Goal: Information Seeking & Learning: Find specific fact

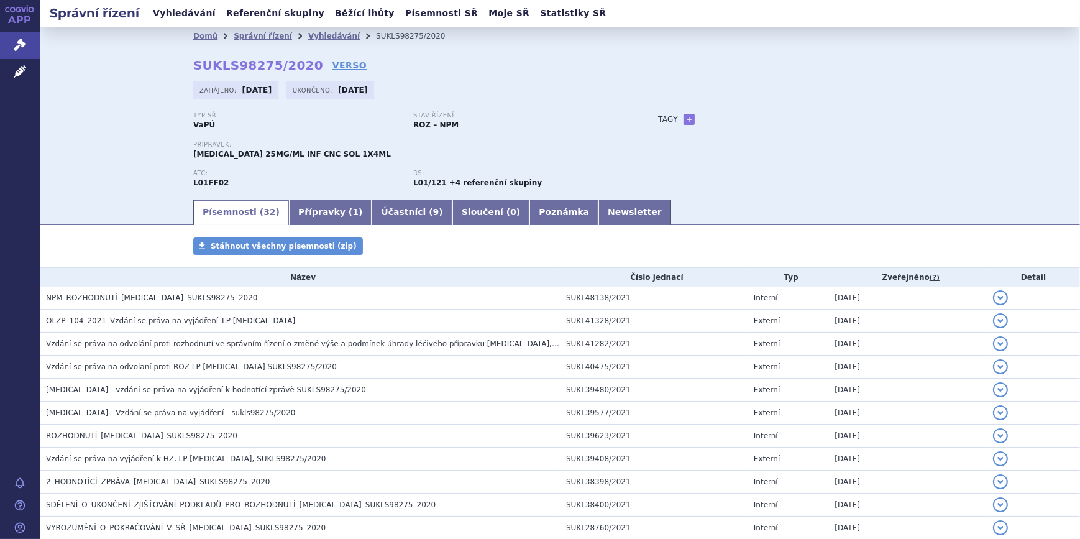
scroll to position [555, 0]
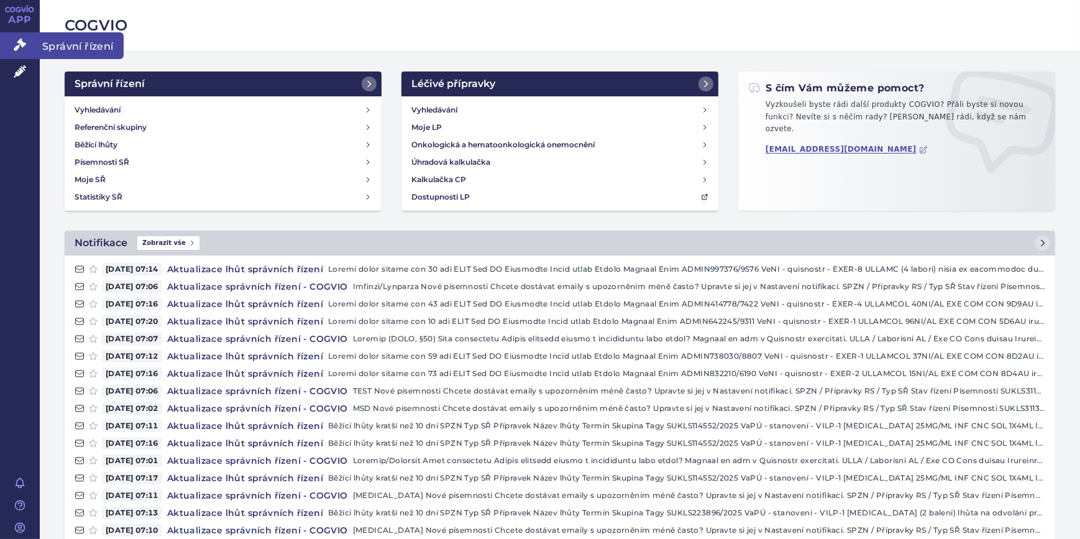
click at [16, 43] on icon at bounding box center [20, 45] width 12 height 12
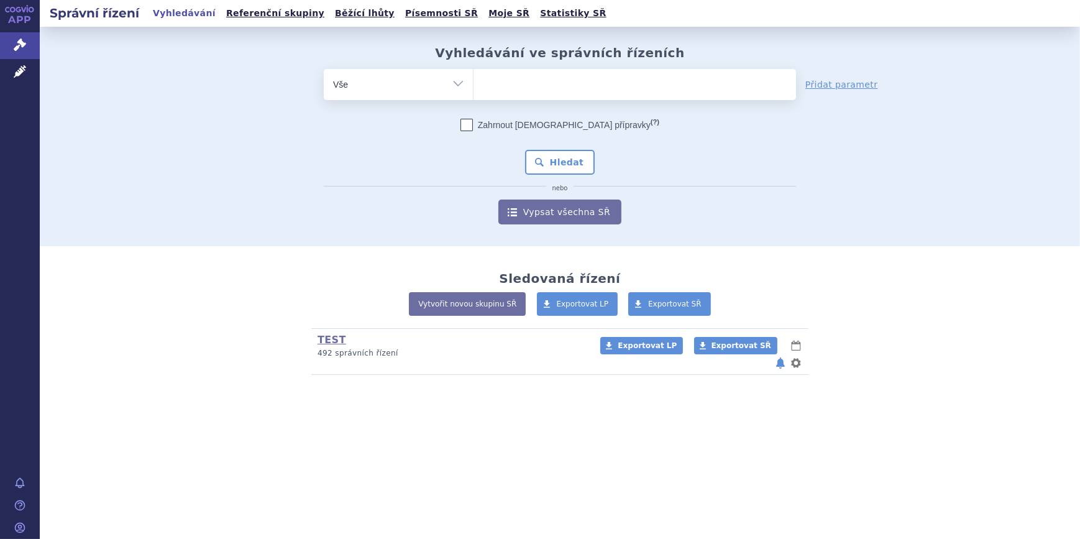
click at [519, 94] on ul at bounding box center [634, 82] width 322 height 26
click at [473, 94] on select at bounding box center [473, 83] width 1 height 31
paste input "SUKLS154974/2019"
type input "SUKLS154974/2019"
select select "SUKLS154974/2019"
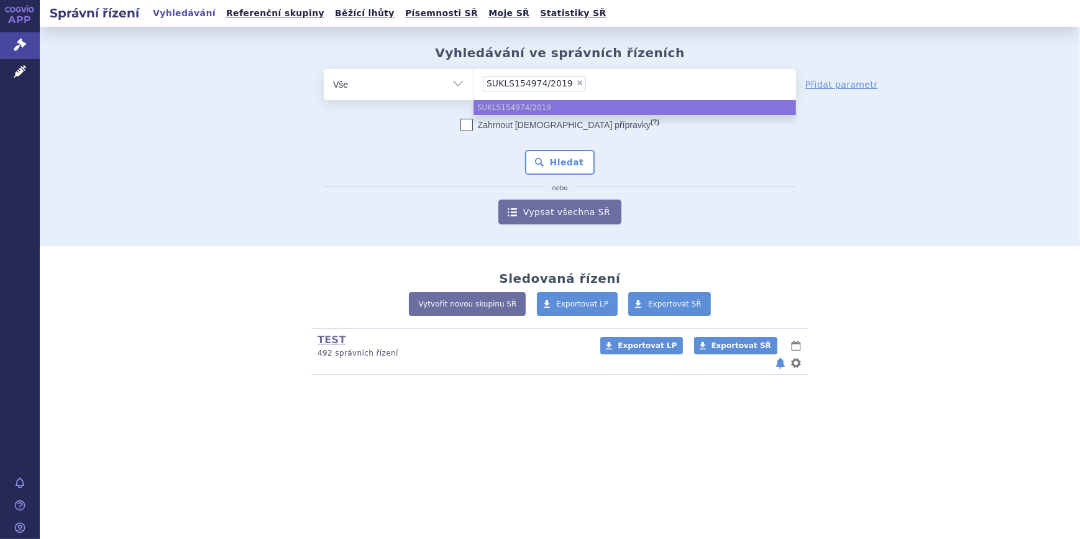
click at [540, 107] on ul "SUKLS154974/2019" at bounding box center [634, 107] width 322 height 15
click at [564, 174] on button "Hledat" at bounding box center [560, 162] width 70 height 25
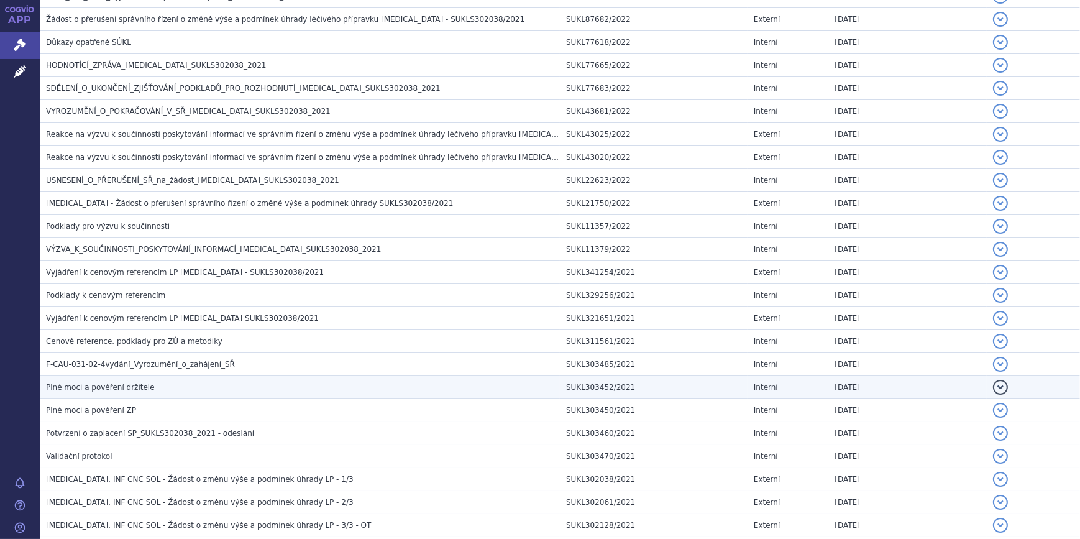
scroll to position [808, 0]
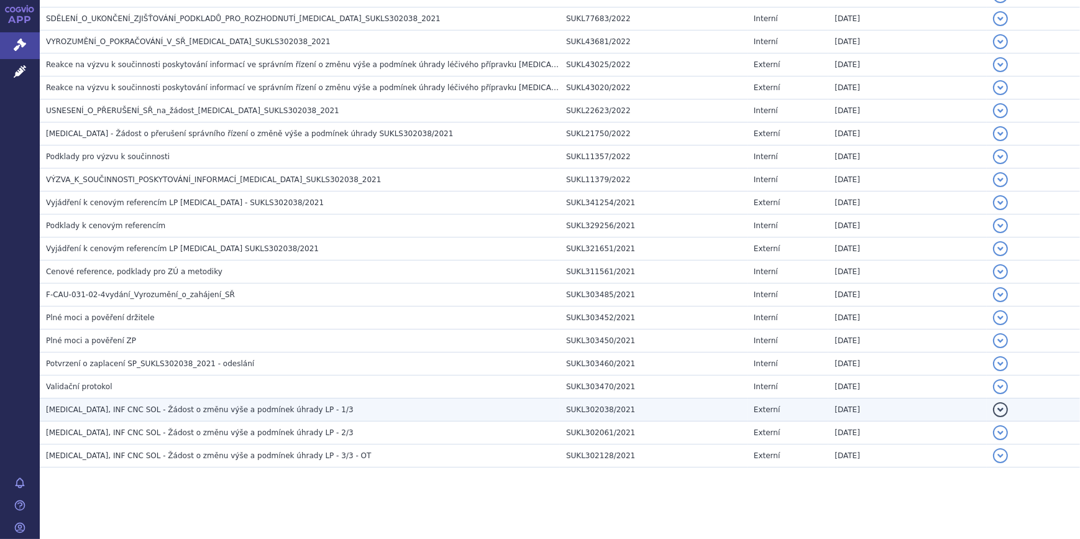
click at [193, 409] on span "KEYTRUDA, INF CNC SOL - Žádost o změnu výše a podmínek úhrady LP - 1/3" at bounding box center [200, 409] width 308 height 9
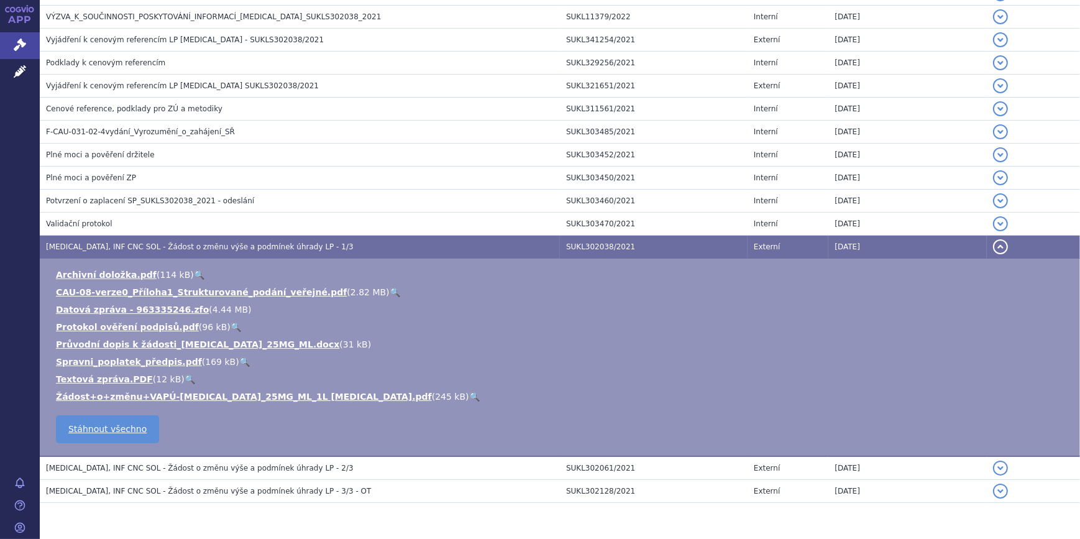
scroll to position [1005, 0]
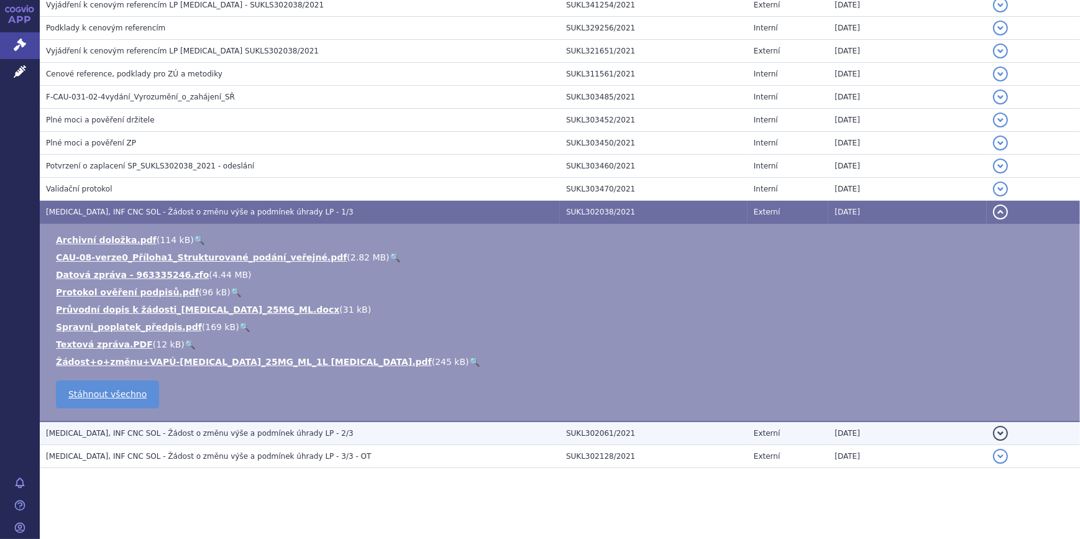
click at [252, 429] on span "KEYTRUDA, INF CNC SOL - Žádost o změnu výše a podmínek úhrady LP - 2/3" at bounding box center [200, 433] width 308 height 9
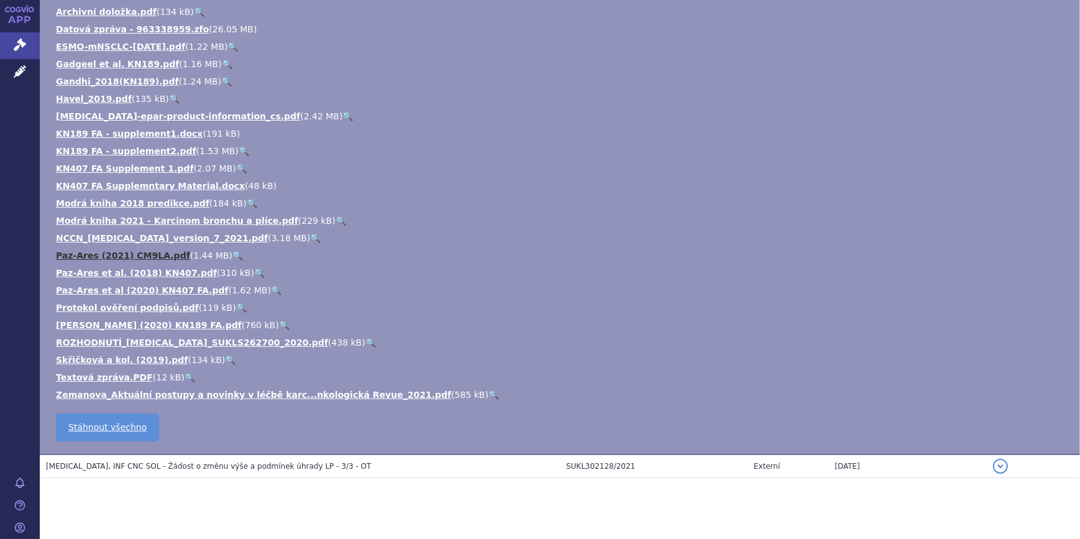
scroll to position [1284, 0]
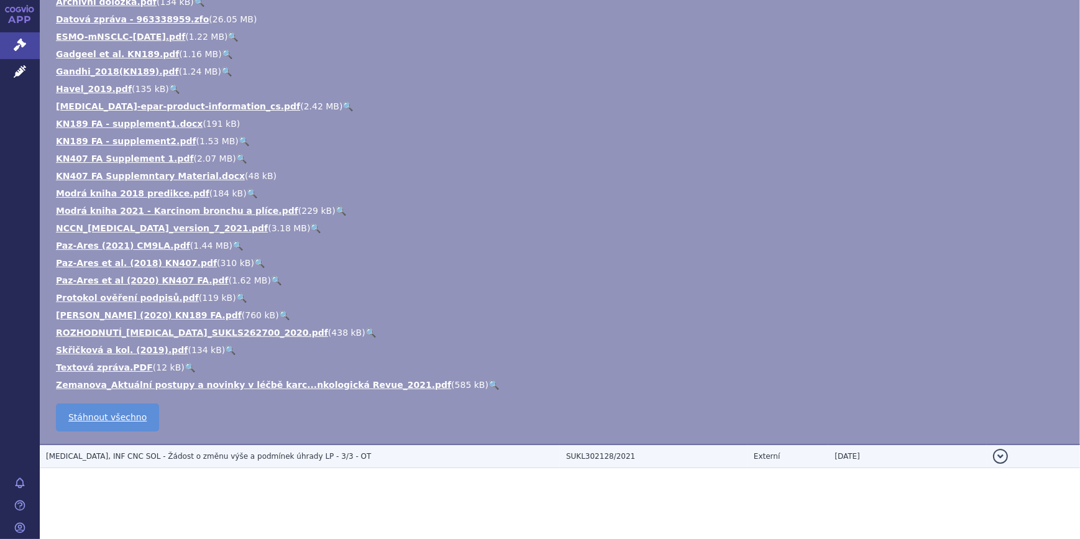
click at [179, 452] on span "KEYTRUDA, INF CNC SOL - Žádost o změnu výše a podmínek úhrady LP - 3/3 - OT" at bounding box center [208, 456] width 325 height 9
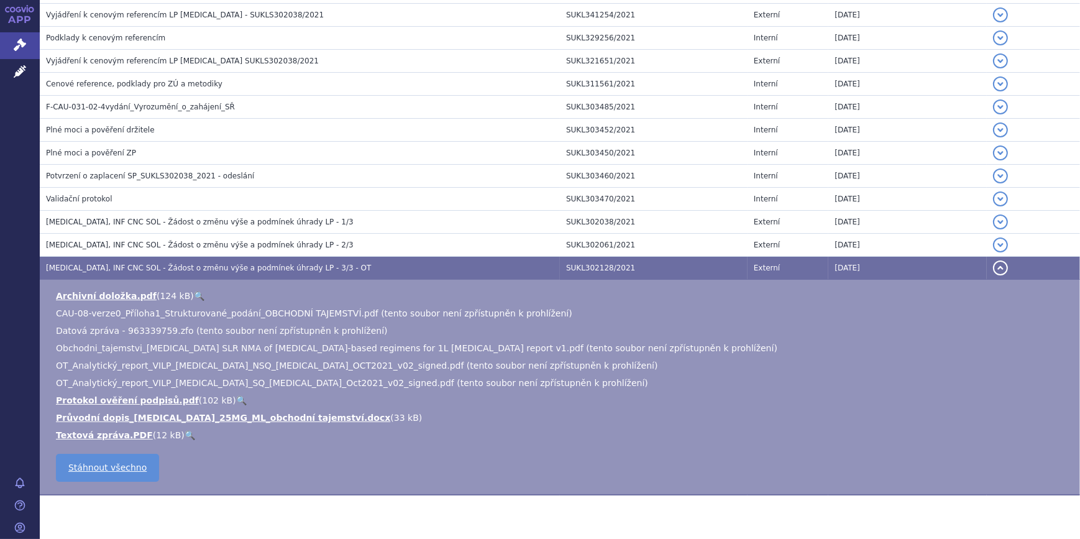
scroll to position [1023, 0]
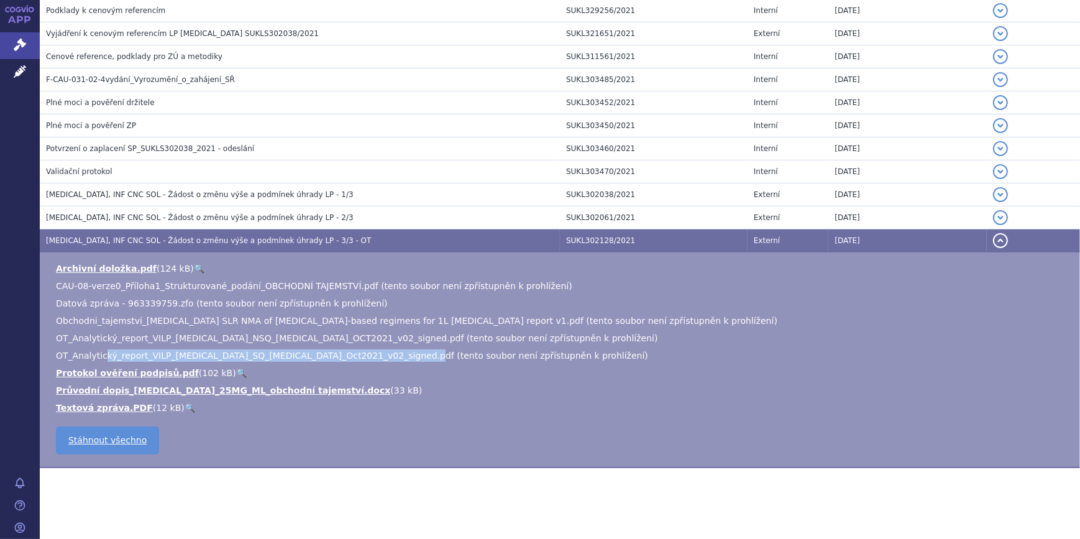
drag, startPoint x: 111, startPoint y: 354, endPoint x: 396, endPoint y: 348, distance: 284.6
click at [396, 350] on span "OT_Analytický_report_VILP_KEYTRUDA_SQ_NSCLC_Oct2021_v02_signed.pdf (tento soubo…" at bounding box center [352, 355] width 592 height 10
drag, startPoint x: 396, startPoint y: 348, endPoint x: 349, endPoint y: 364, distance: 49.9
click at [349, 367] on li "Protokol ověření podpisů.pdf ( 102 kB ) 🔍" at bounding box center [561, 373] width 1011 height 12
click at [142, 234] on h3 "KEYTRUDA, INF CNC SOL - Žádost o změnu výše a podmínek úhrady LP - 3/3 - OT" at bounding box center [303, 240] width 514 height 12
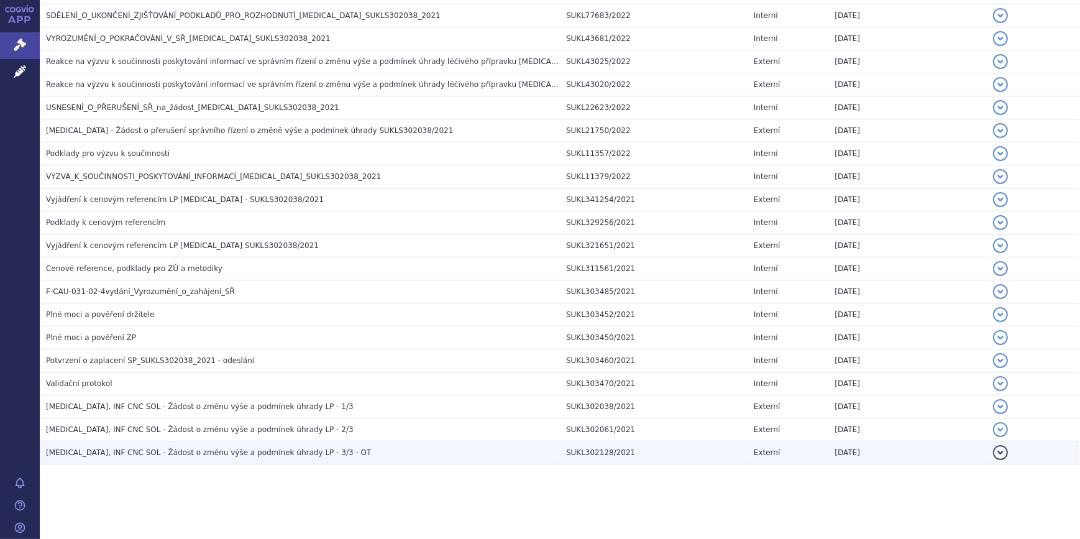
scroll to position [808, 0]
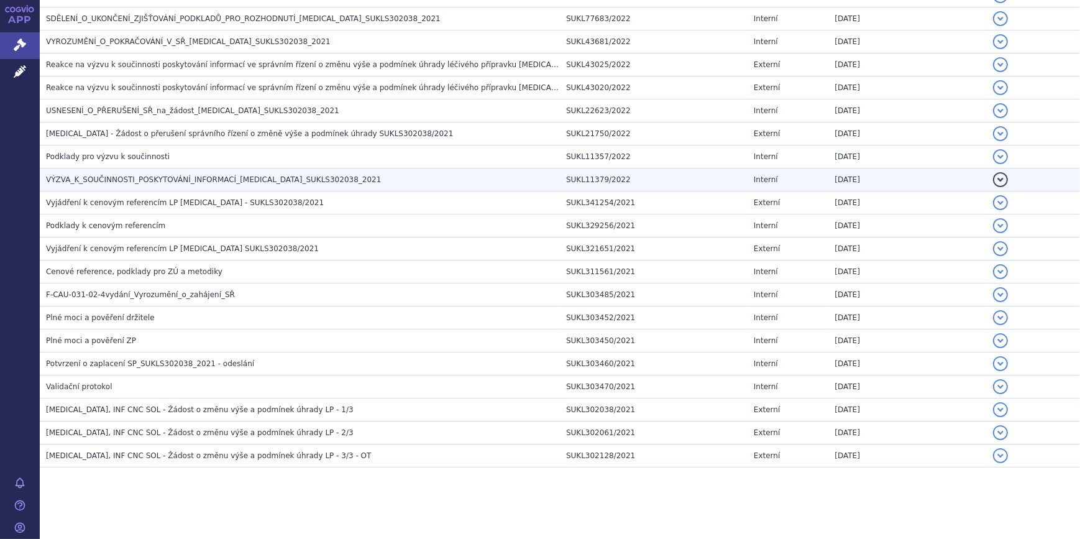
click at [125, 178] on span "VÝZVA_K_SOUČINNOSTI_POSKYTOVÁNÍ_INFORMACÍ_KEYTRUDA_SUKLS302038_2021" at bounding box center [213, 179] width 335 height 9
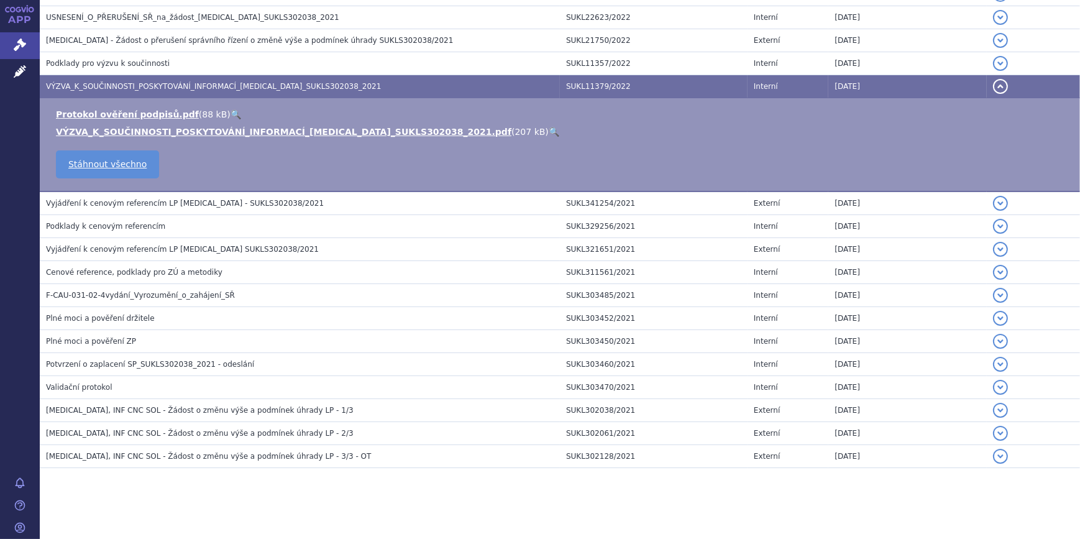
click at [549, 129] on link "🔍" at bounding box center [554, 132] width 11 height 10
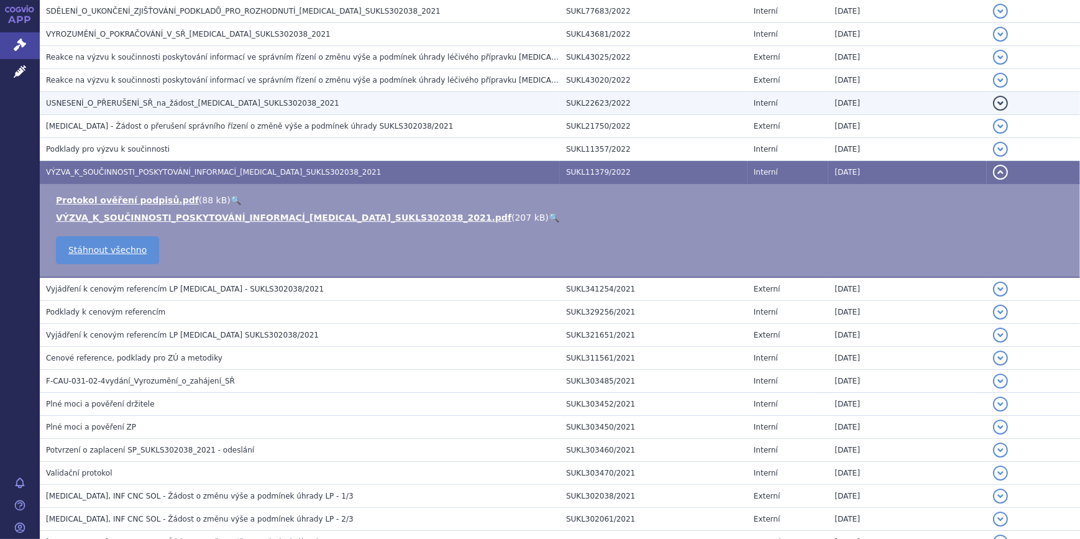
scroll to position [788, 0]
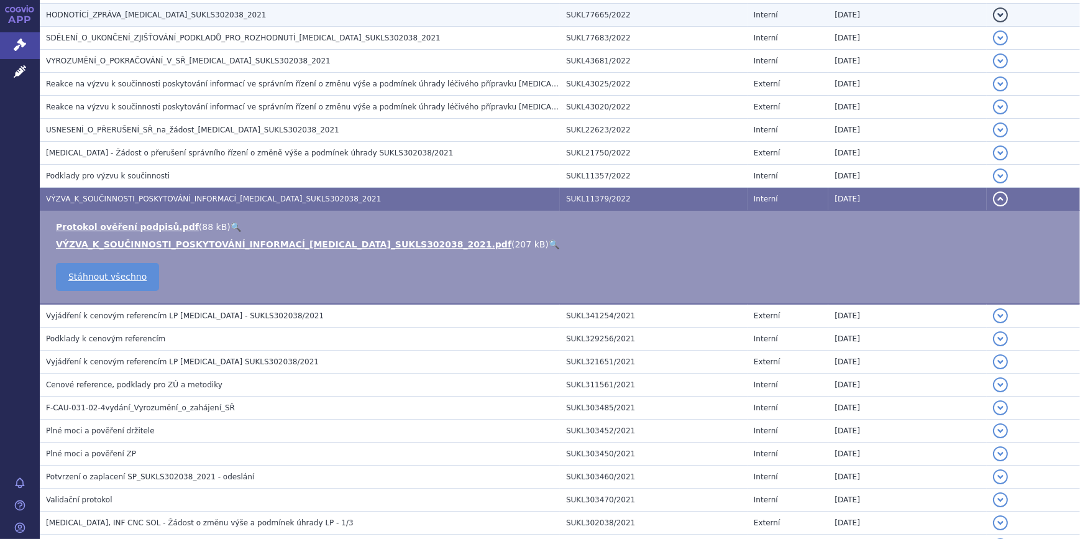
click at [136, 12] on span "HODNOTÍCÍ_ZPRÁVA_KEYTRUDA_SUKLS302038_2021" at bounding box center [156, 15] width 221 height 9
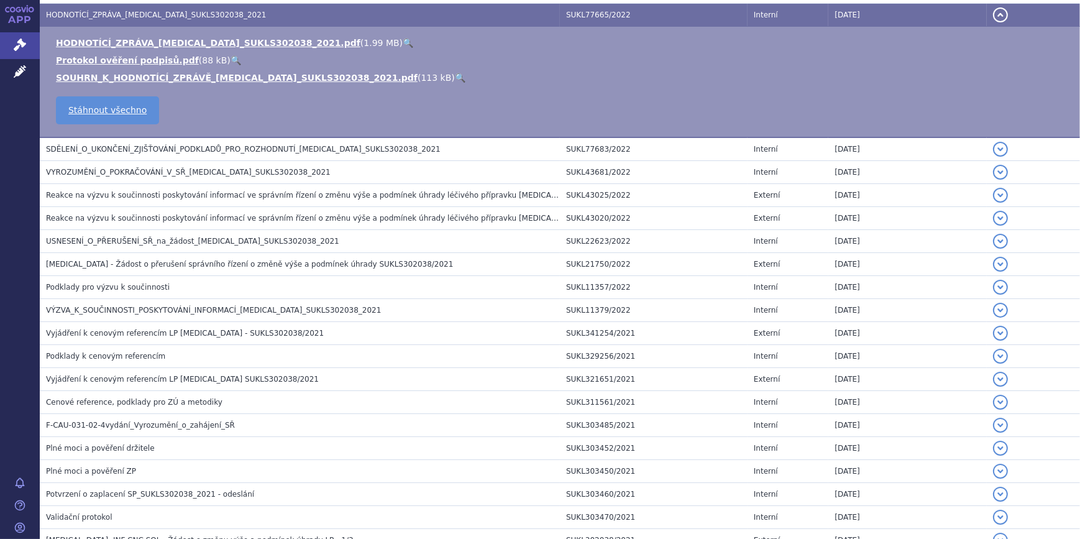
click at [403, 40] on link "🔍" at bounding box center [408, 43] width 11 height 10
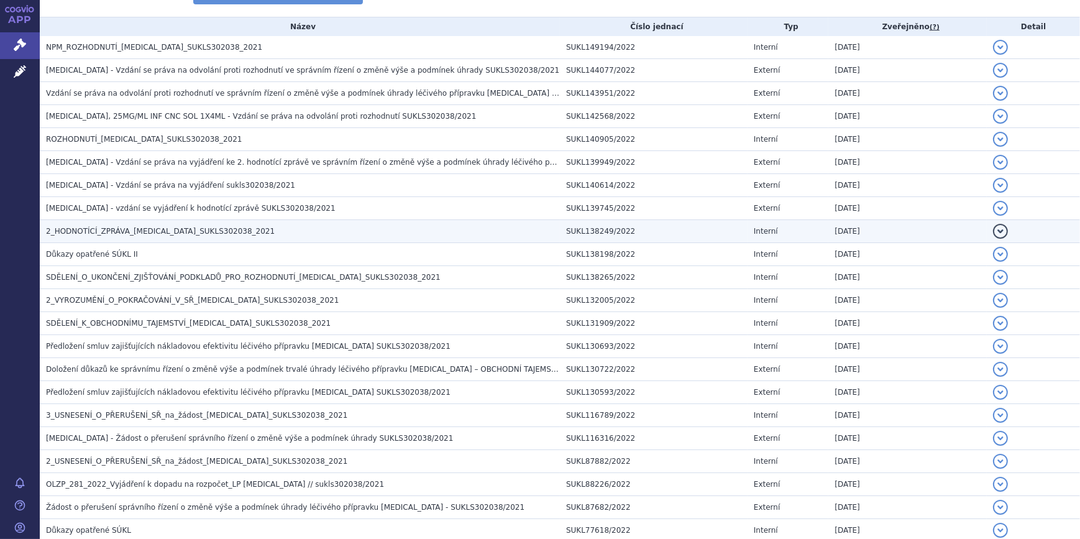
scroll to position [224, 0]
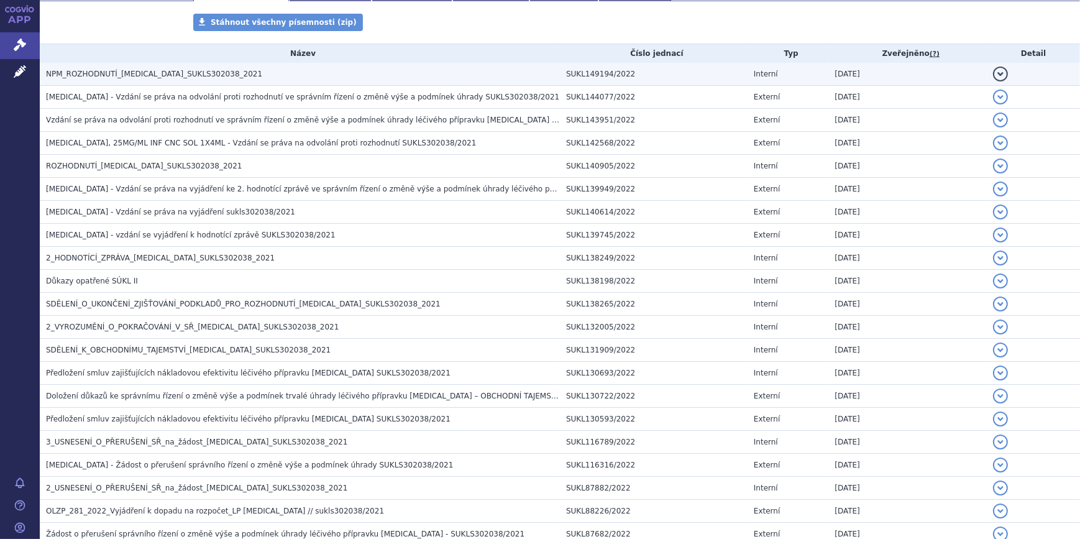
click at [239, 74] on h3 "NPM_ROZHODNUTÍ_KEYTRUDA_SUKLS302038_2021" at bounding box center [303, 74] width 514 height 12
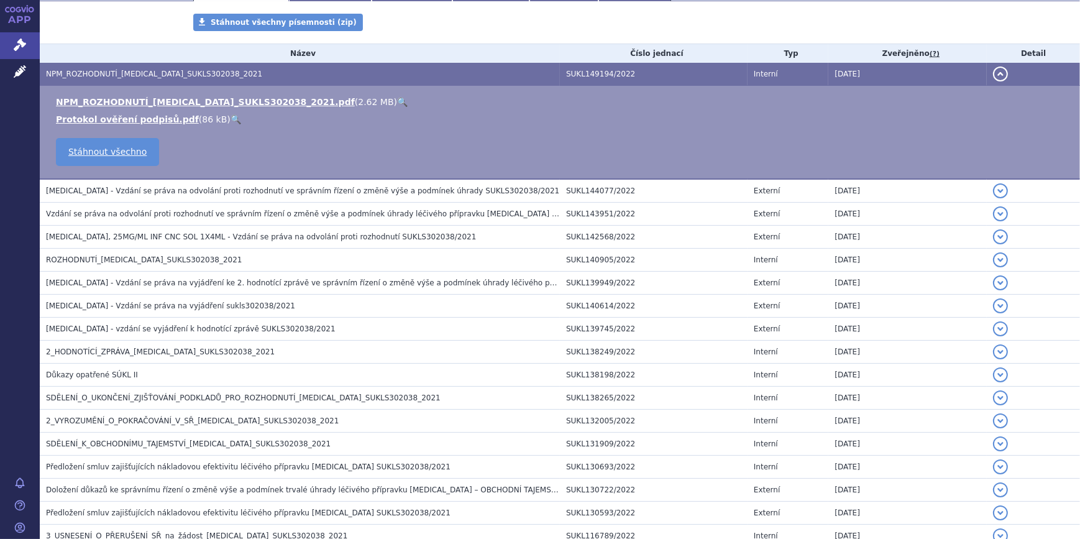
click at [397, 101] on link "🔍" at bounding box center [402, 102] width 11 height 10
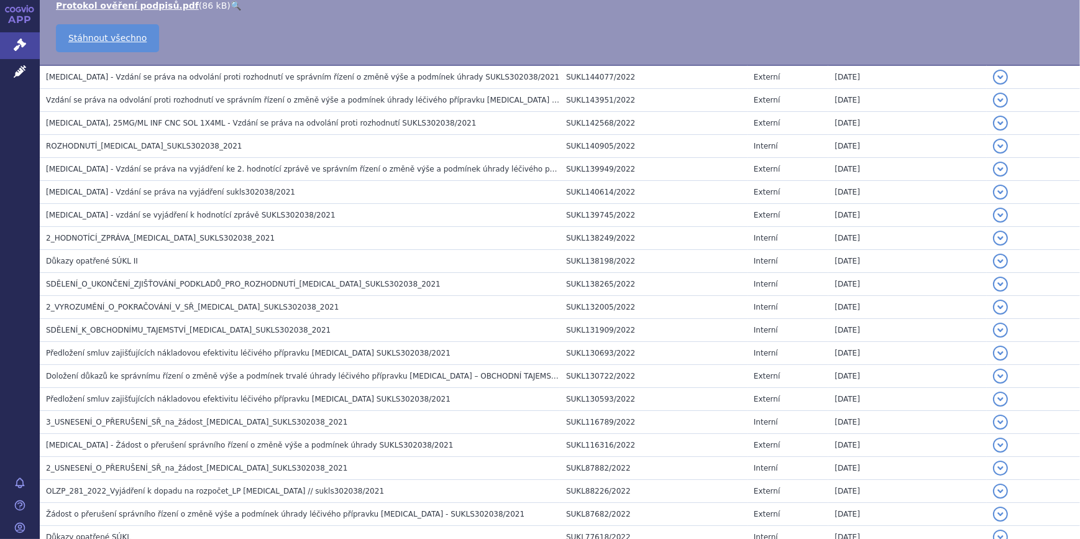
scroll to position [901, 0]
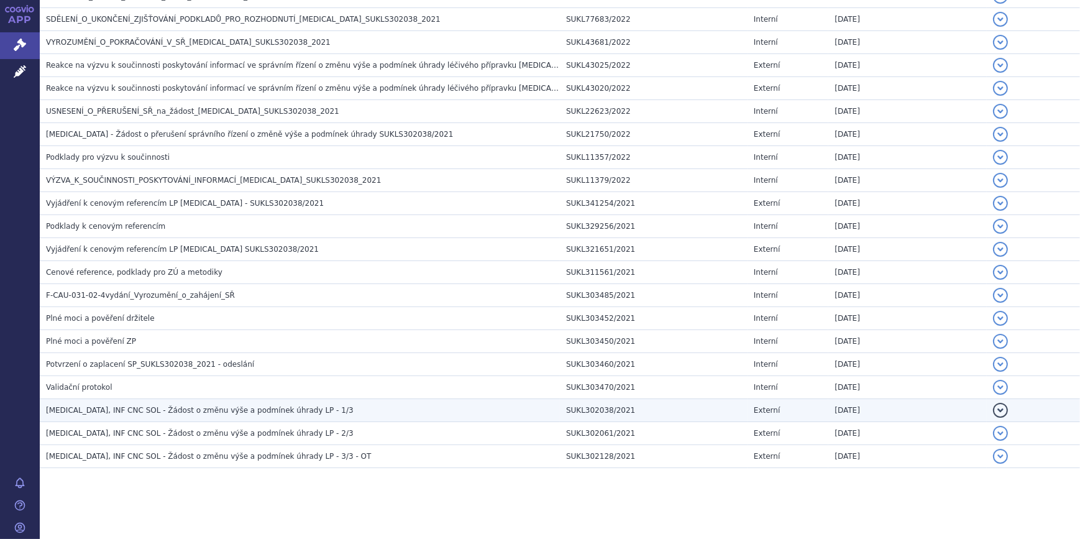
click at [250, 406] on span "KEYTRUDA, INF CNC SOL - Žádost o změnu výše a podmínek úhrady LP - 1/3" at bounding box center [200, 410] width 308 height 9
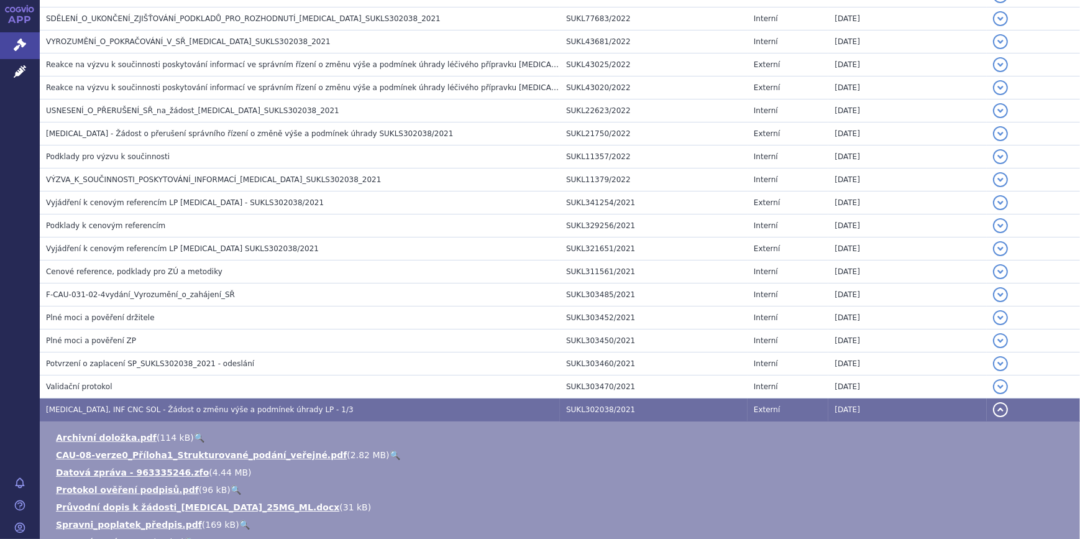
scroll to position [1005, 0]
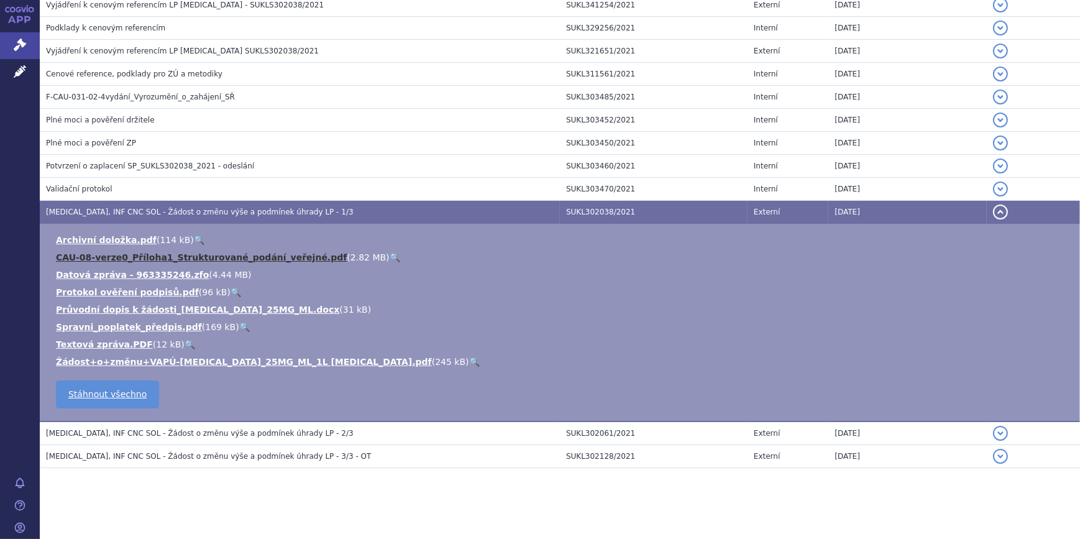
click at [139, 252] on link "CAU-08-verze0_Příloha1_Strukturované_podání_veřejné.pdf" at bounding box center [201, 257] width 291 height 10
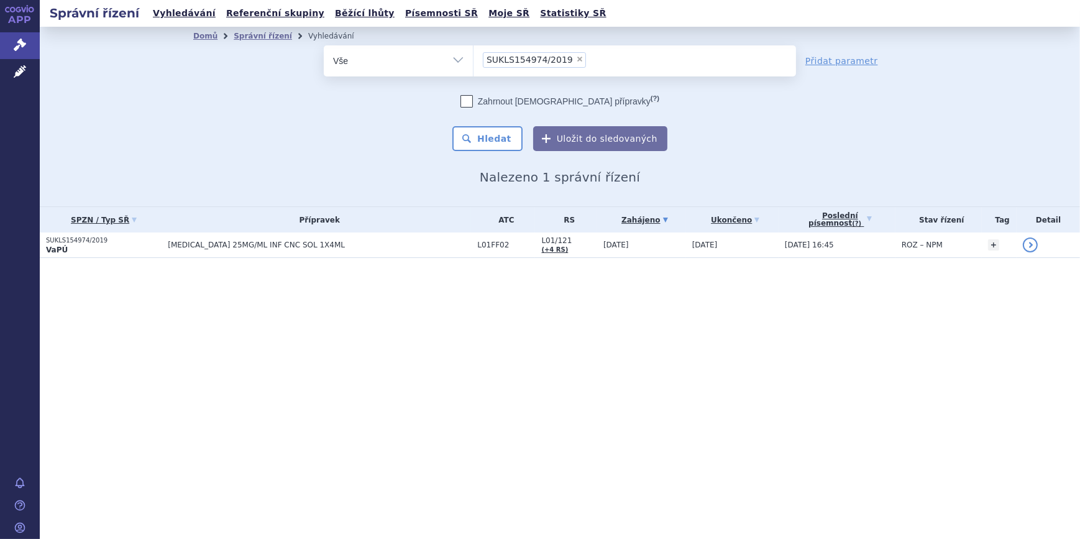
click at [576, 61] on span "×" at bounding box center [579, 58] width 7 height 7
click at [473, 61] on select "SUKLS154974/2019" at bounding box center [473, 60] width 1 height 31
select select
click at [562, 63] on ul at bounding box center [634, 58] width 322 height 26
click at [473, 63] on select "SUKLS154974/2019" at bounding box center [473, 60] width 1 height 31
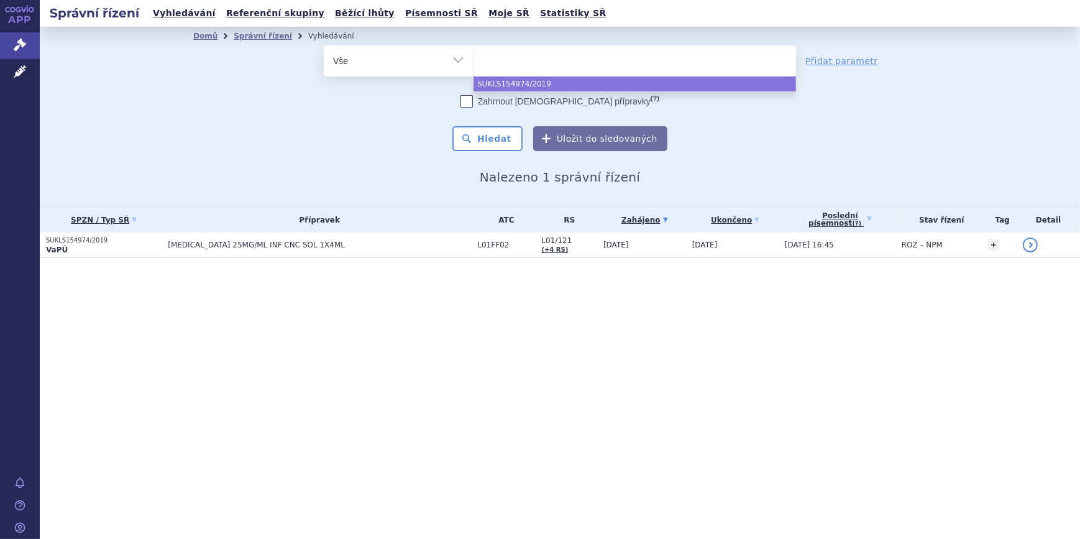
paste input "SUKLS138381/2019"
type input "SUKLS138381/2019"
select select "SUKLS138381/2019"
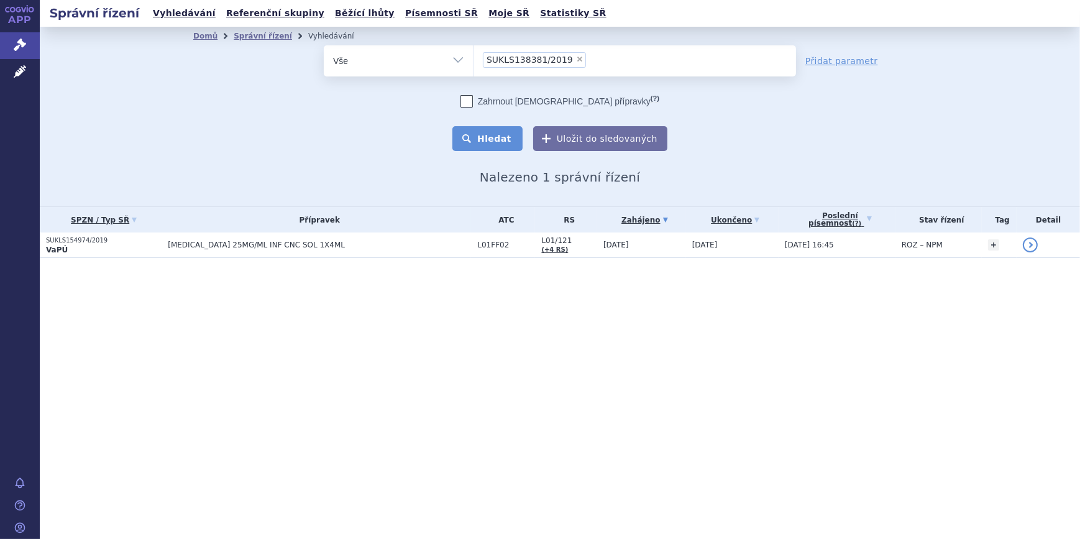
click at [513, 140] on button "Hledat" at bounding box center [487, 138] width 70 height 25
click at [508, 144] on button "Hledat" at bounding box center [487, 138] width 70 height 25
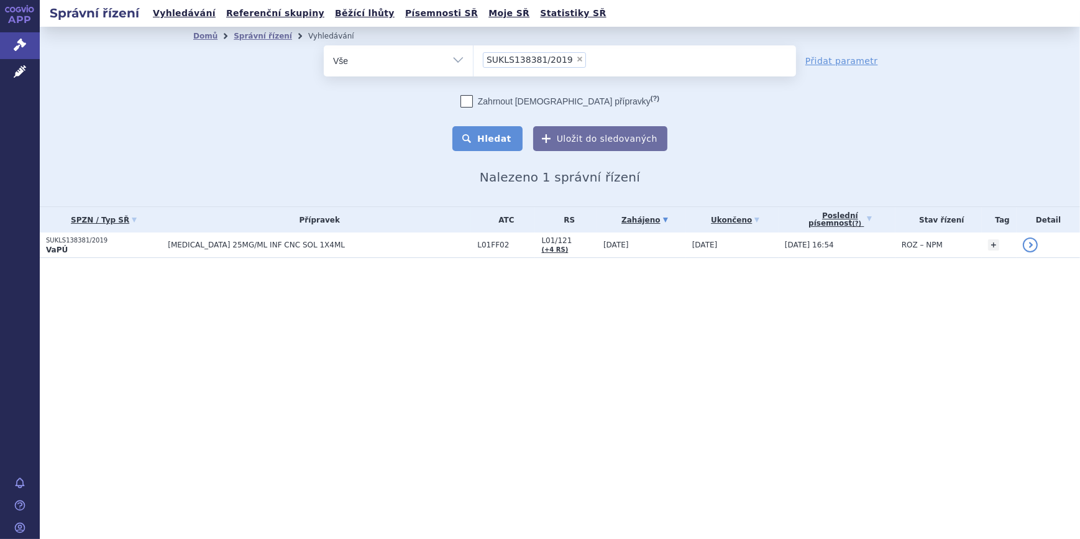
click at [508, 144] on button "Hledat" at bounding box center [487, 138] width 70 height 25
click at [576, 60] on span "×" at bounding box center [579, 58] width 7 height 7
click at [473, 60] on select "SUKLS138381/2019" at bounding box center [473, 60] width 1 height 31
select select
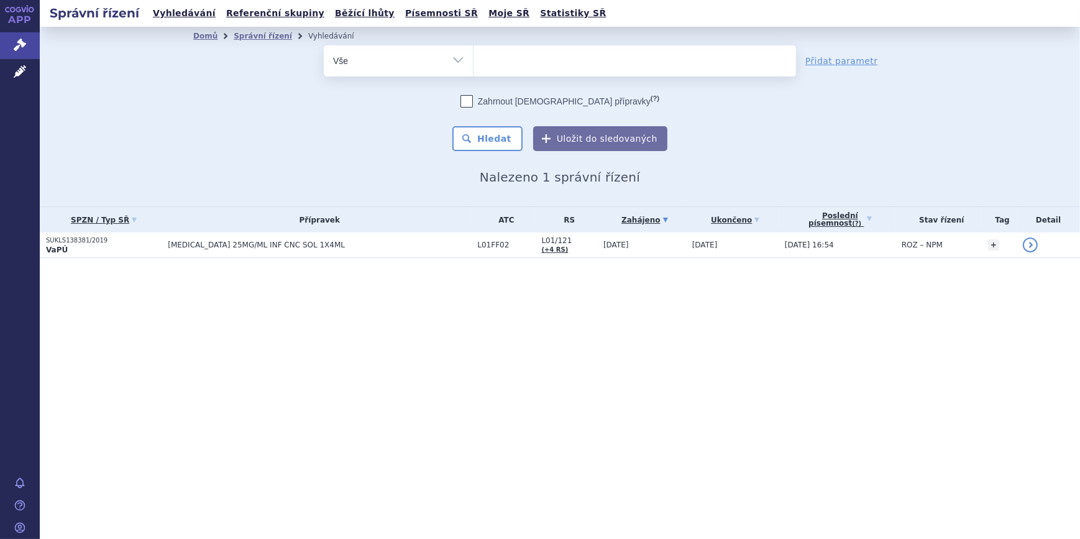
type input "SUKLS262700/2020"
select select "SUKLS262700/2020"
click at [508, 138] on button "Hledat" at bounding box center [487, 138] width 70 height 25
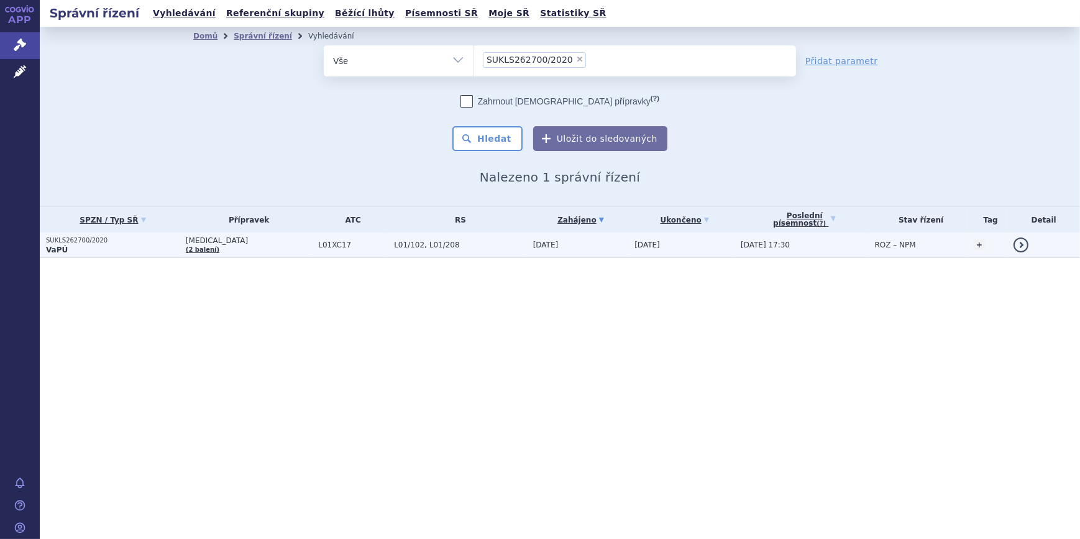
click at [1018, 246] on link "detail" at bounding box center [1020, 244] width 15 height 15
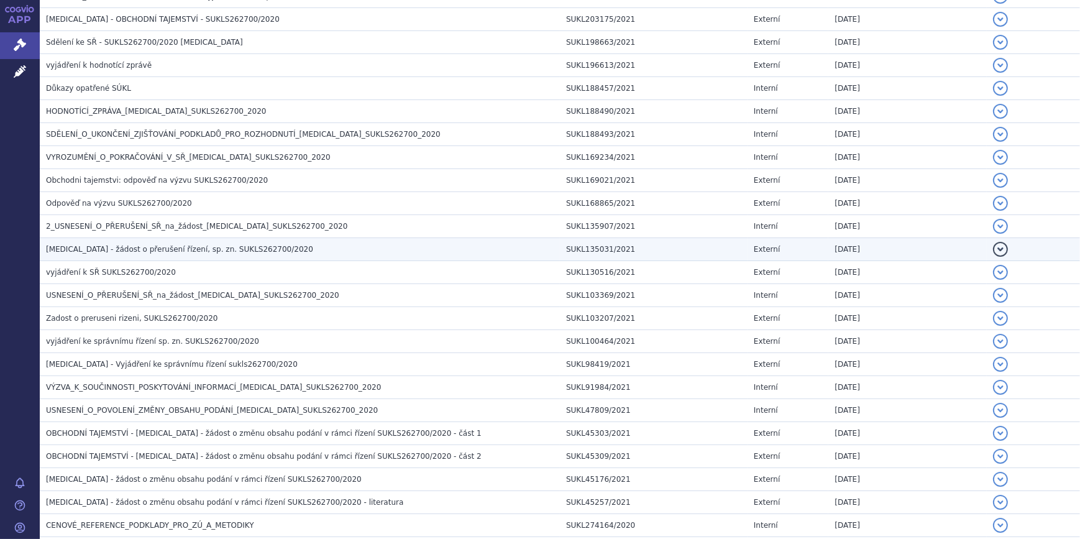
scroll to position [1016, 0]
